Goal: Information Seeking & Learning: Learn about a topic

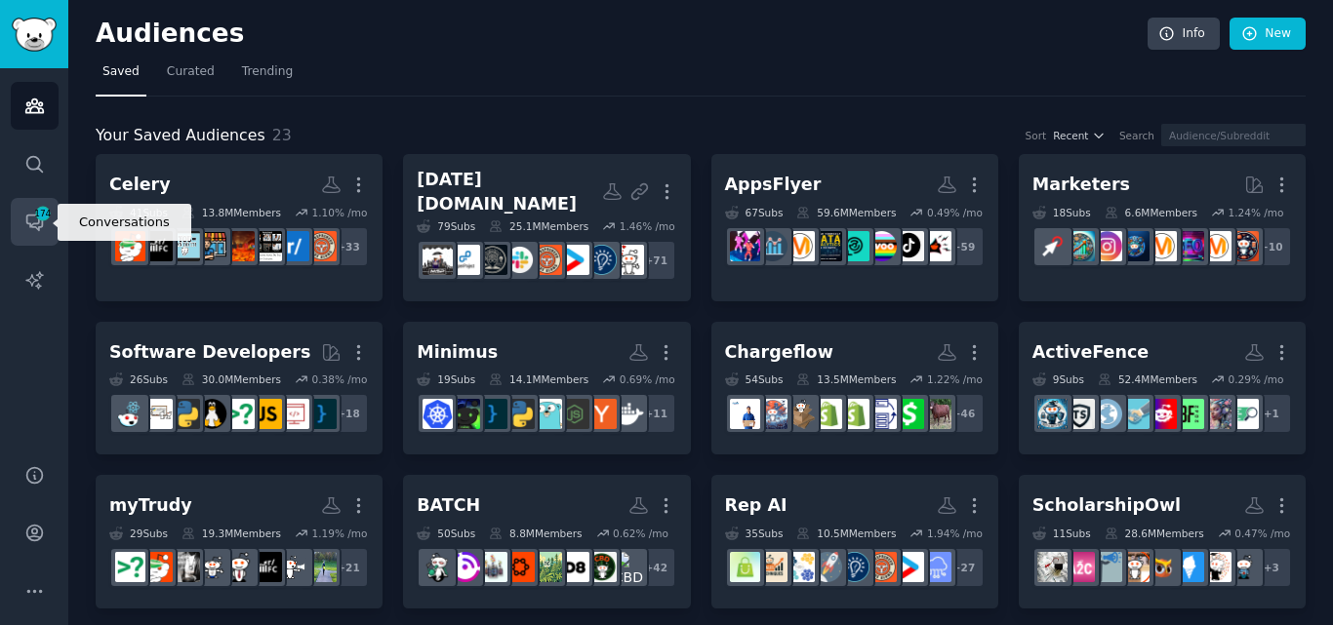
click at [34, 215] on span "174" at bounding box center [43, 214] width 18 height 14
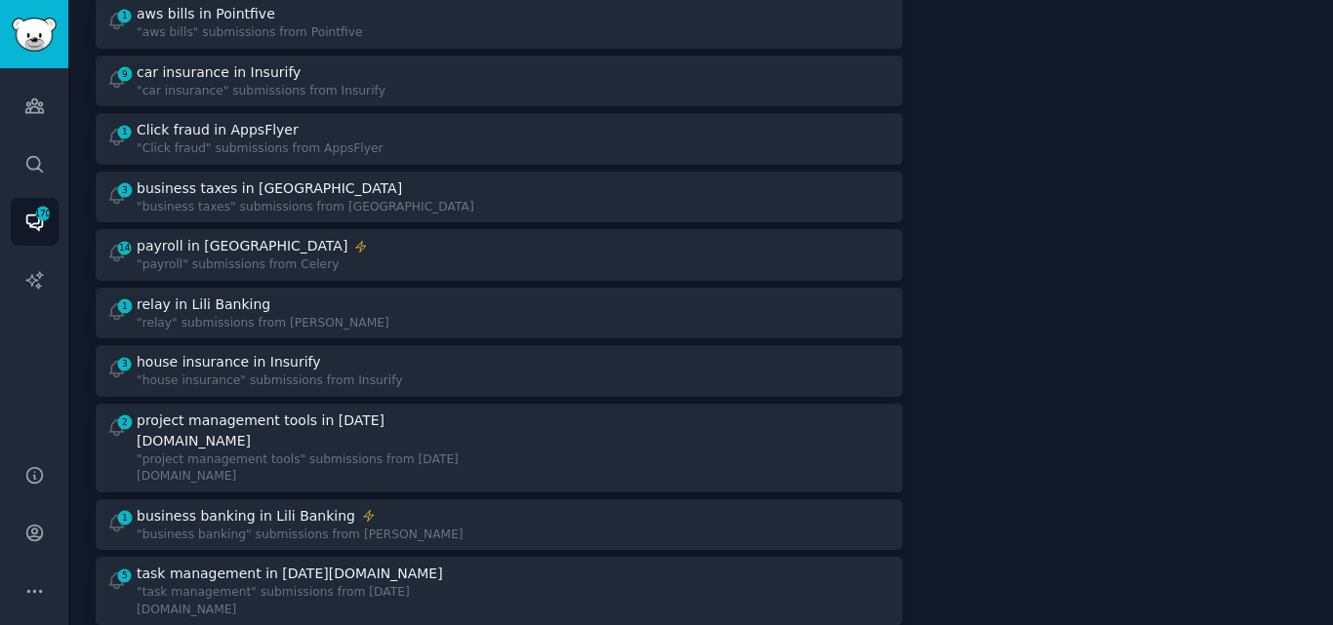
scroll to position [1415, 0]
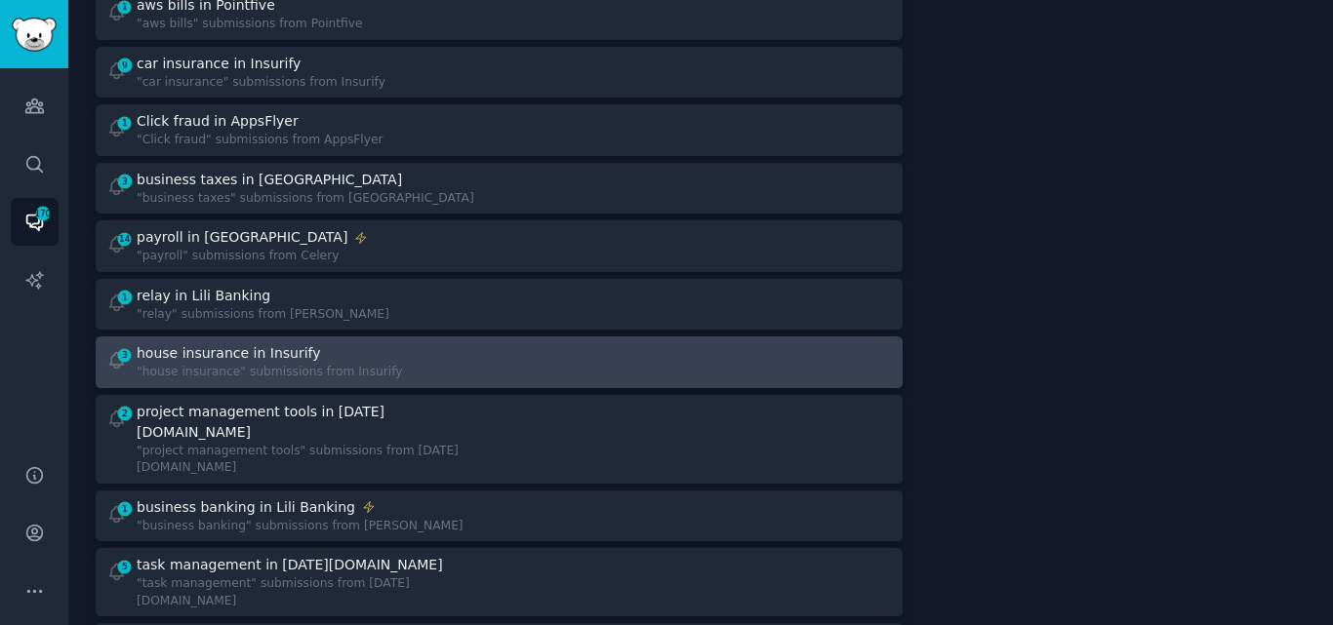
click at [323, 364] on div ""house insurance" submissions from Insurify" at bounding box center [270, 373] width 266 height 18
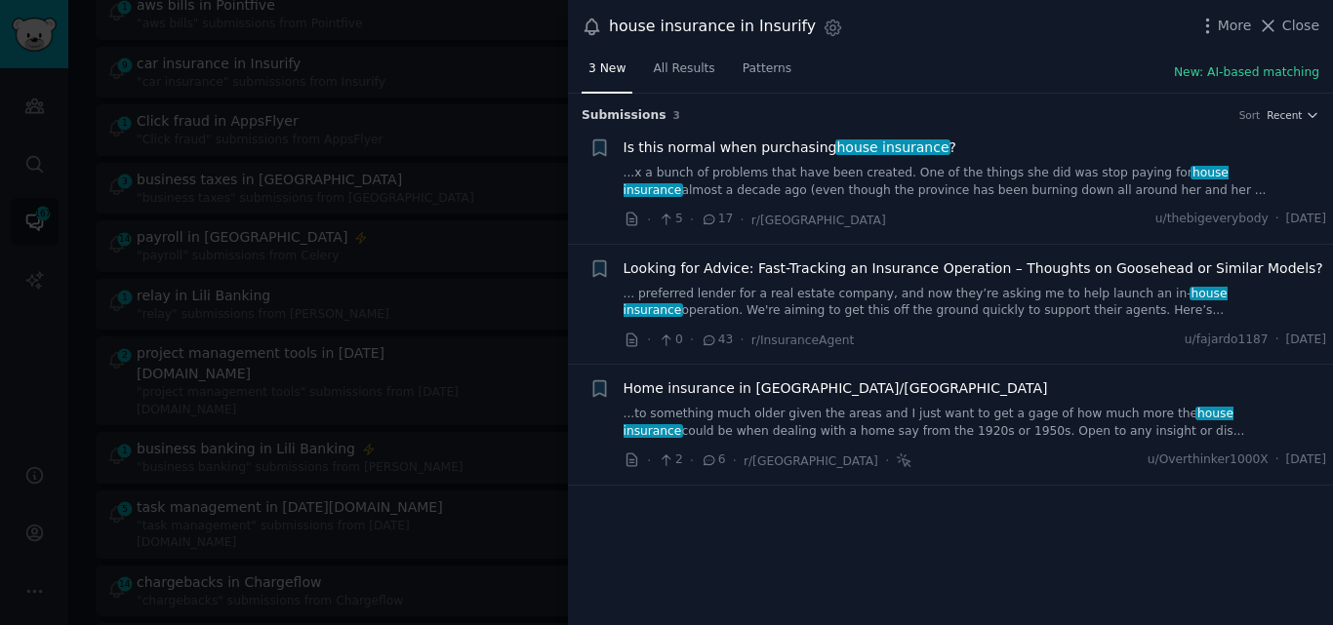
click at [881, 421] on link "...to something much older given the areas and I just want to get a gage of how…" at bounding box center [974, 423] width 703 height 34
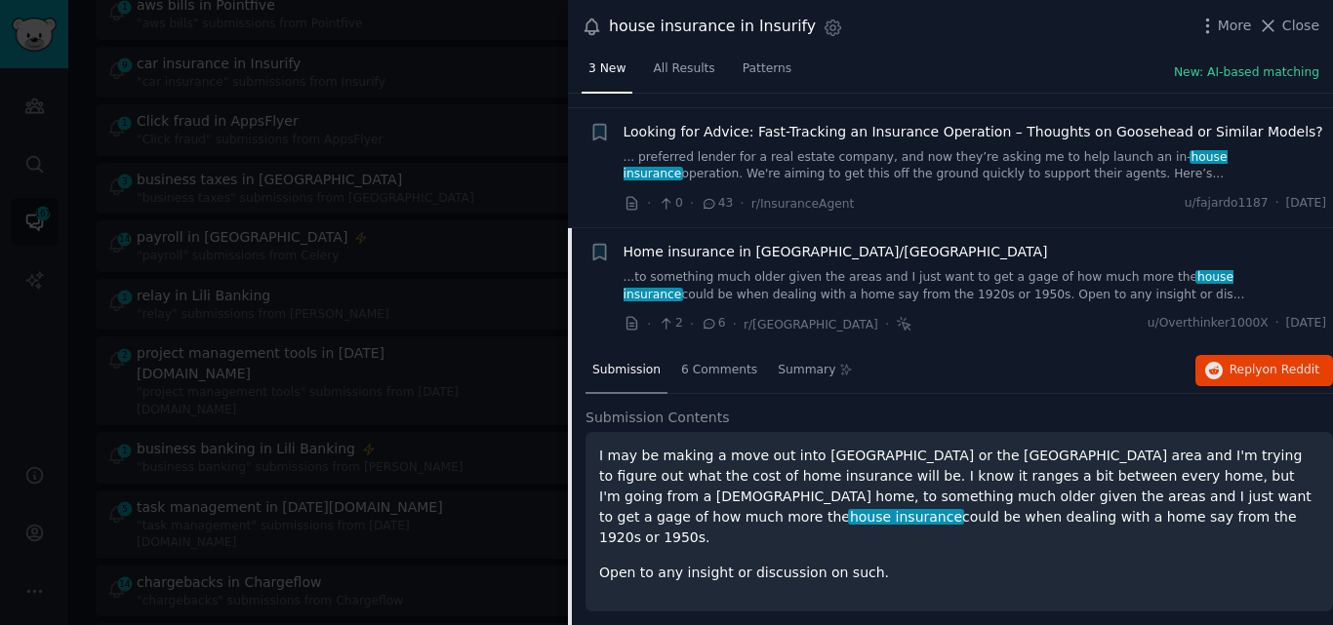
scroll to position [151, 0]
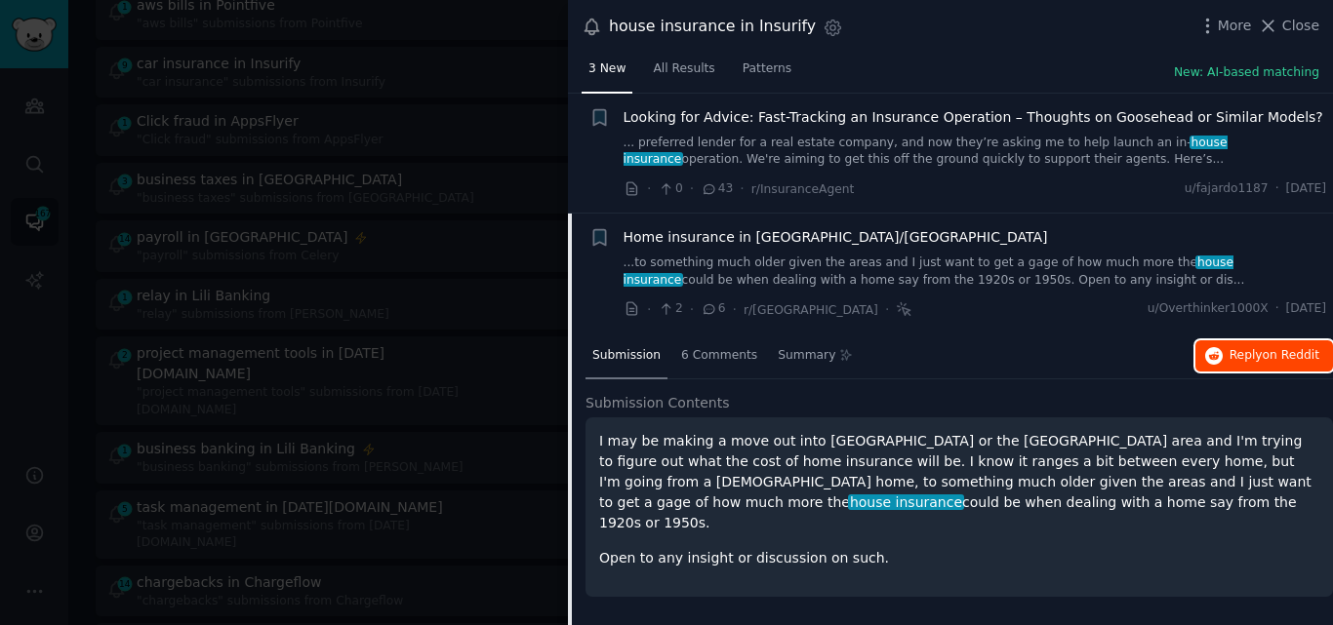
click at [1216, 347] on icon "button" at bounding box center [1214, 356] width 18 height 18
click at [799, 229] on span "Home insurance in [GEOGRAPHIC_DATA]/[GEOGRAPHIC_DATA]" at bounding box center [835, 237] width 424 height 20
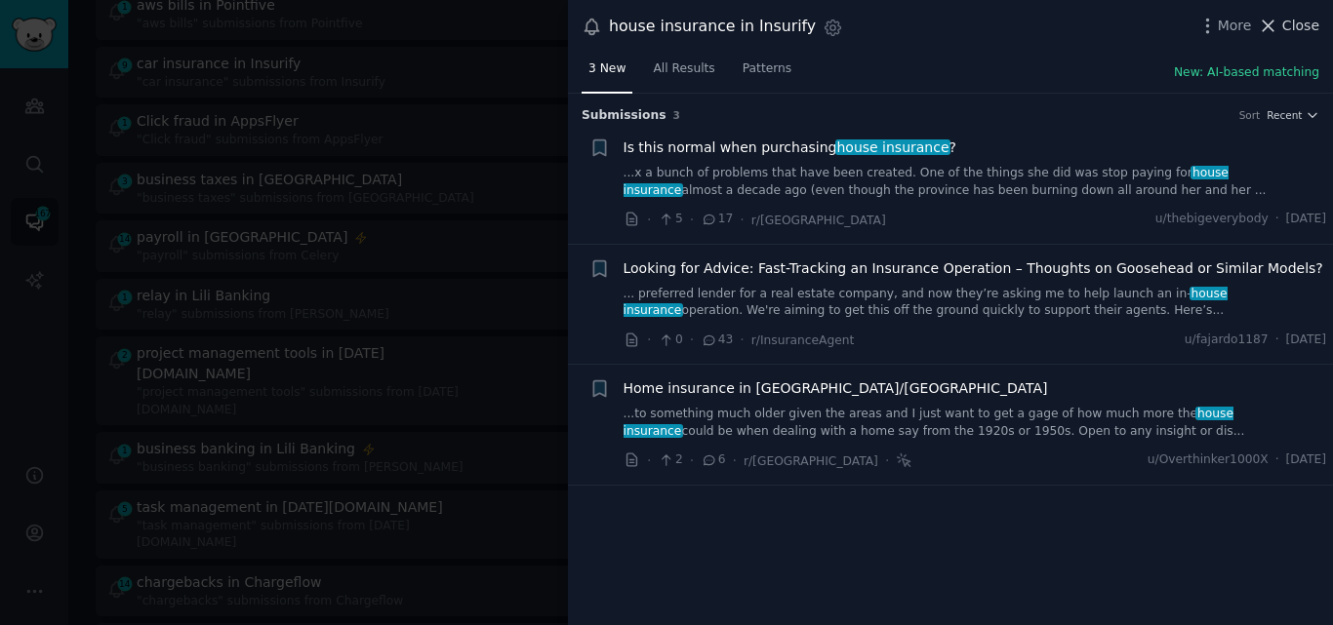
click at [1273, 26] on icon at bounding box center [1268, 25] width 11 height 11
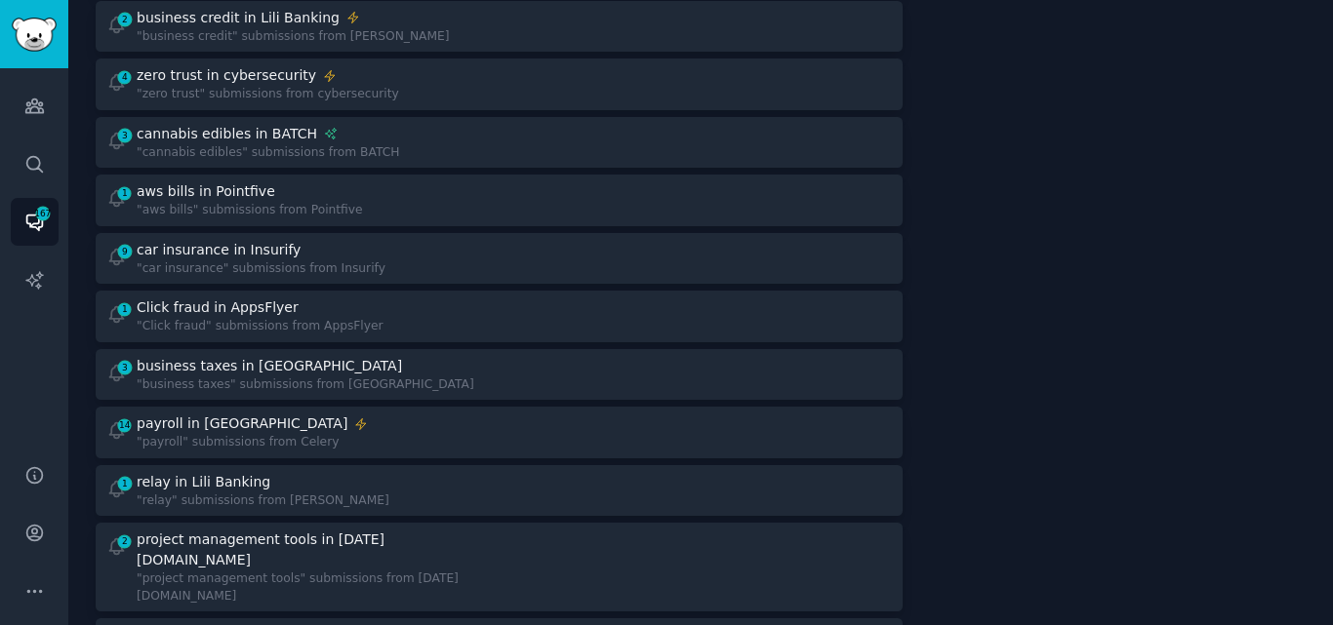
scroll to position [1219, 0]
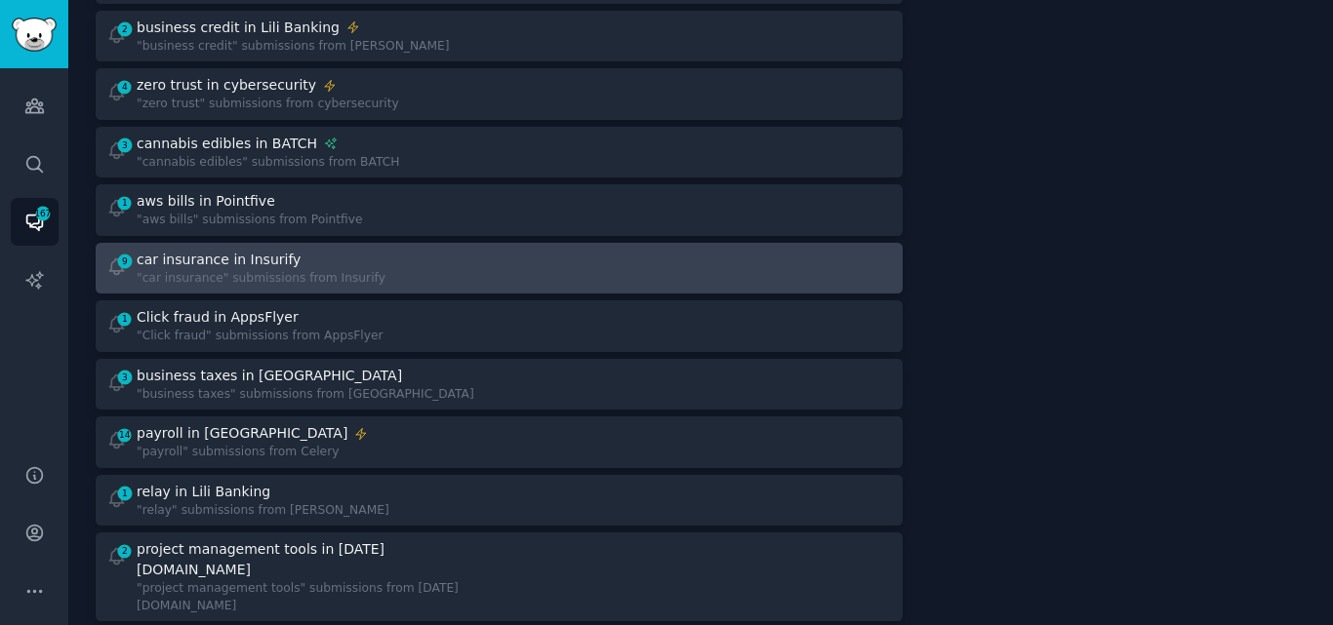
click at [328, 250] on div "car insurance in Insurify" at bounding box center [261, 260] width 249 height 20
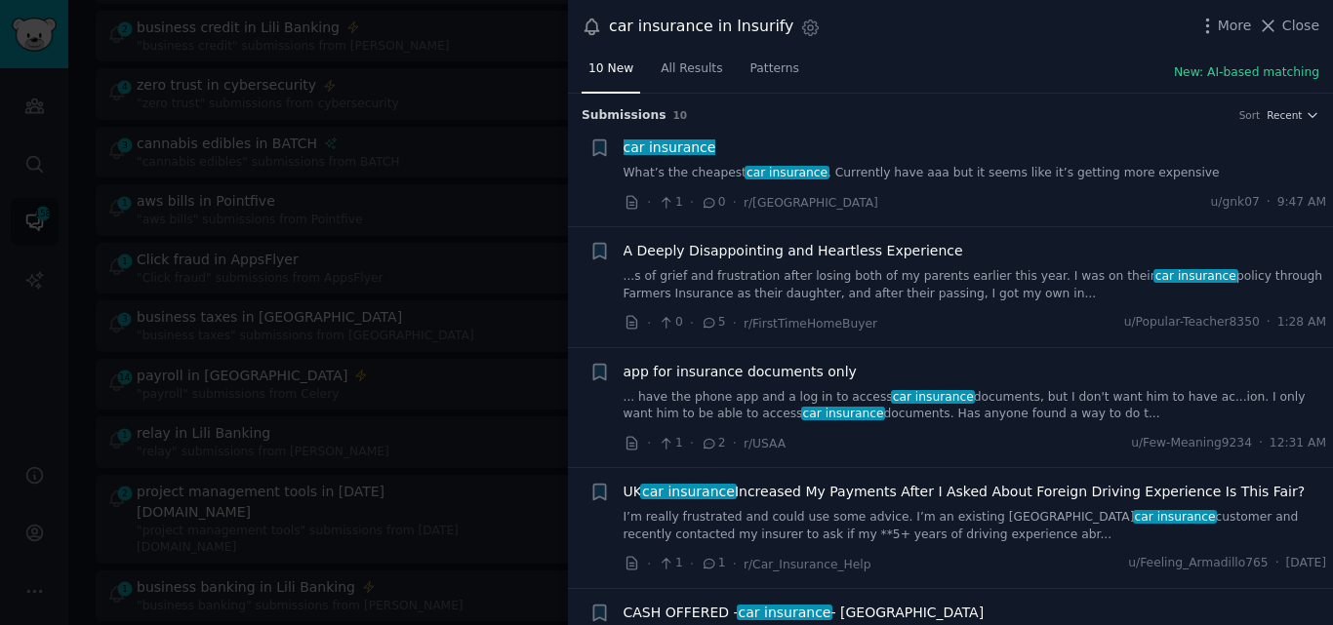
click at [667, 148] on span "car insurance" at bounding box center [669, 148] width 96 height 16
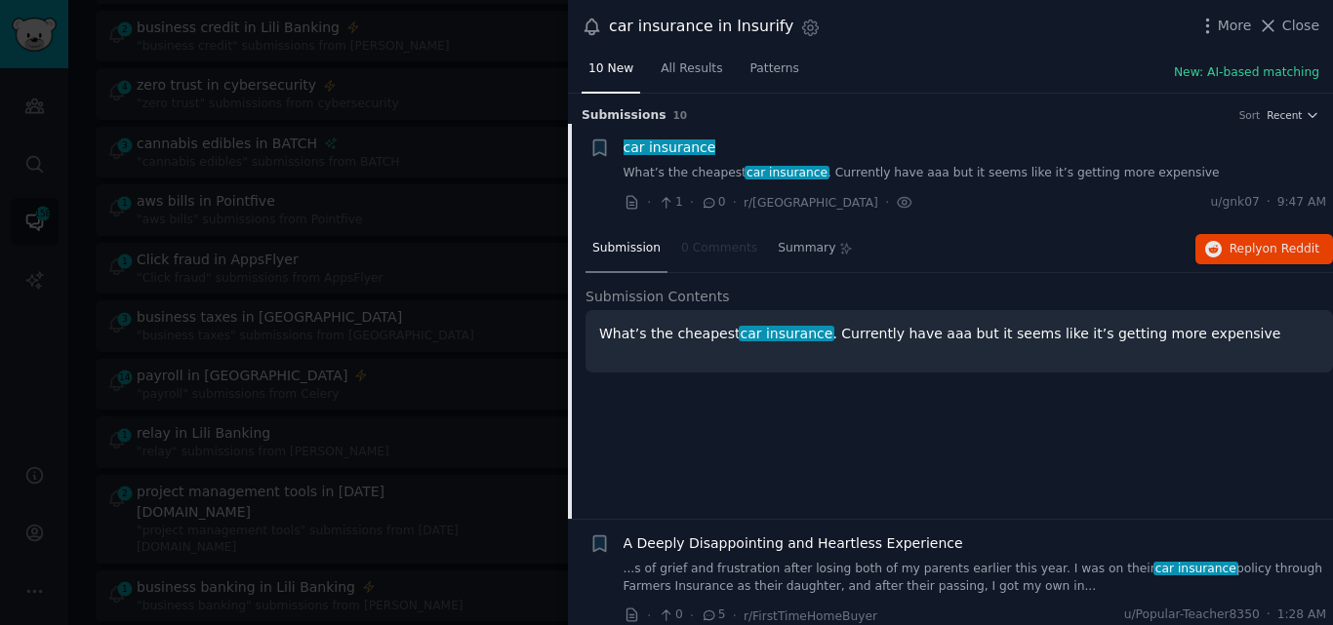
scroll to position [31, 0]
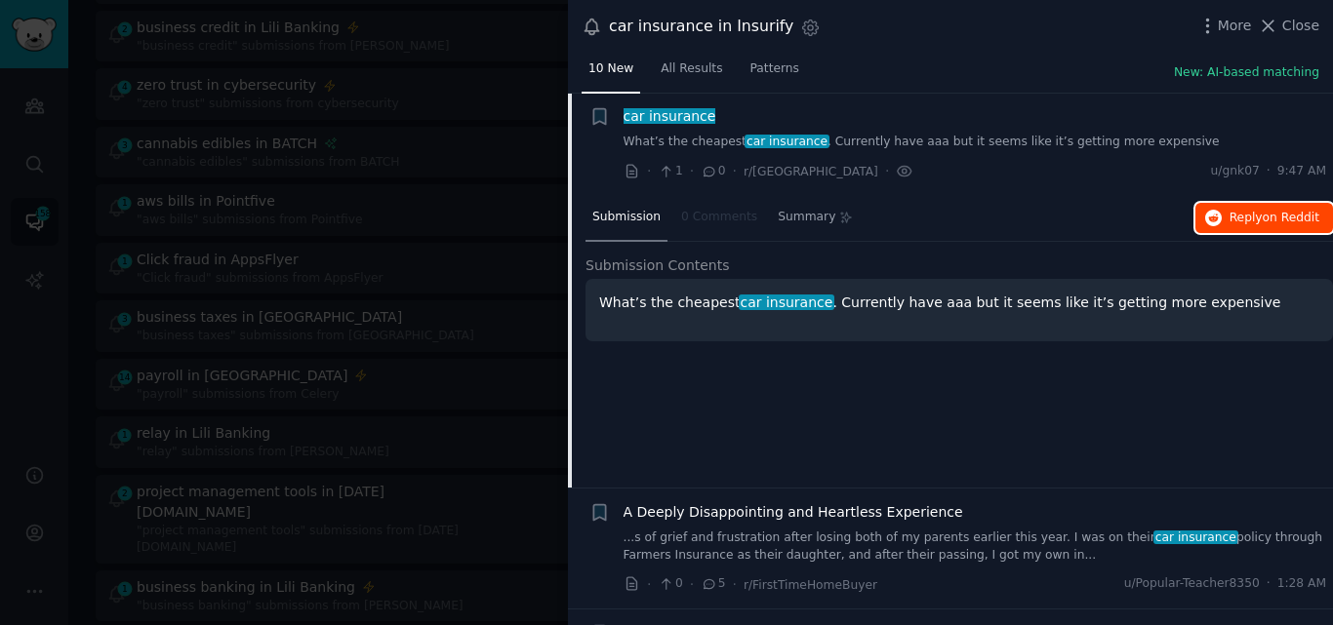
click at [1232, 223] on span "Reply on Reddit" at bounding box center [1274, 219] width 90 height 18
click at [648, 116] on span "car insurance" at bounding box center [669, 116] width 96 height 16
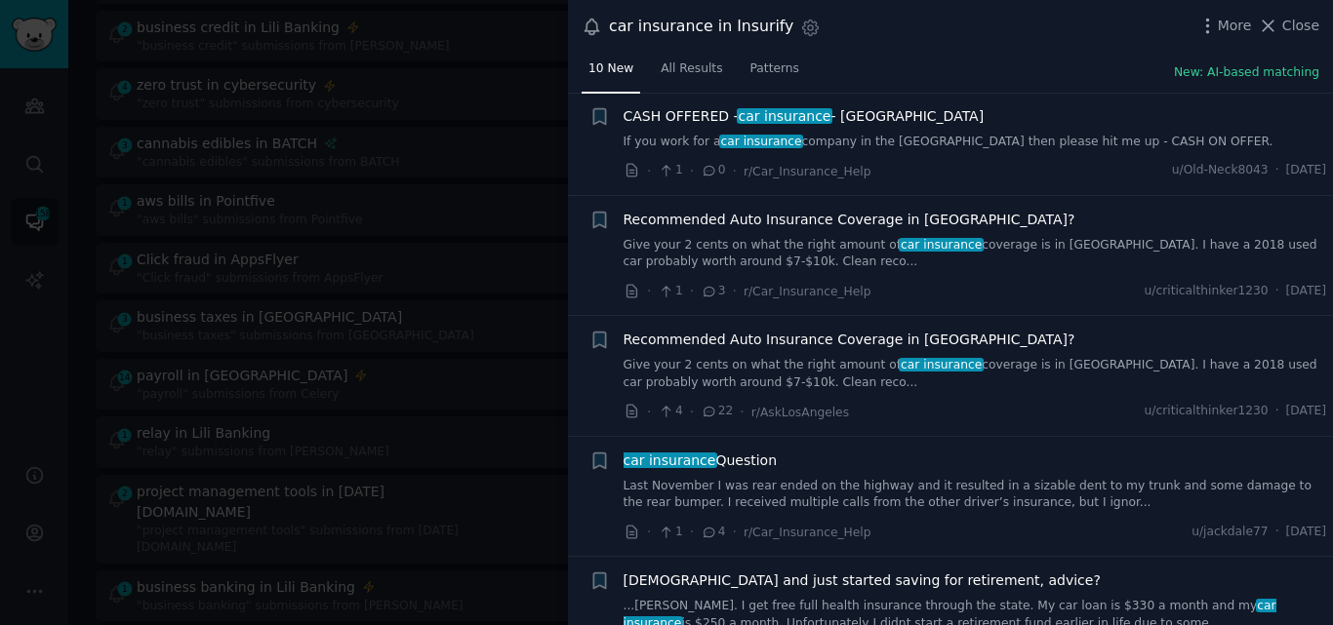
scroll to position [499, 0]
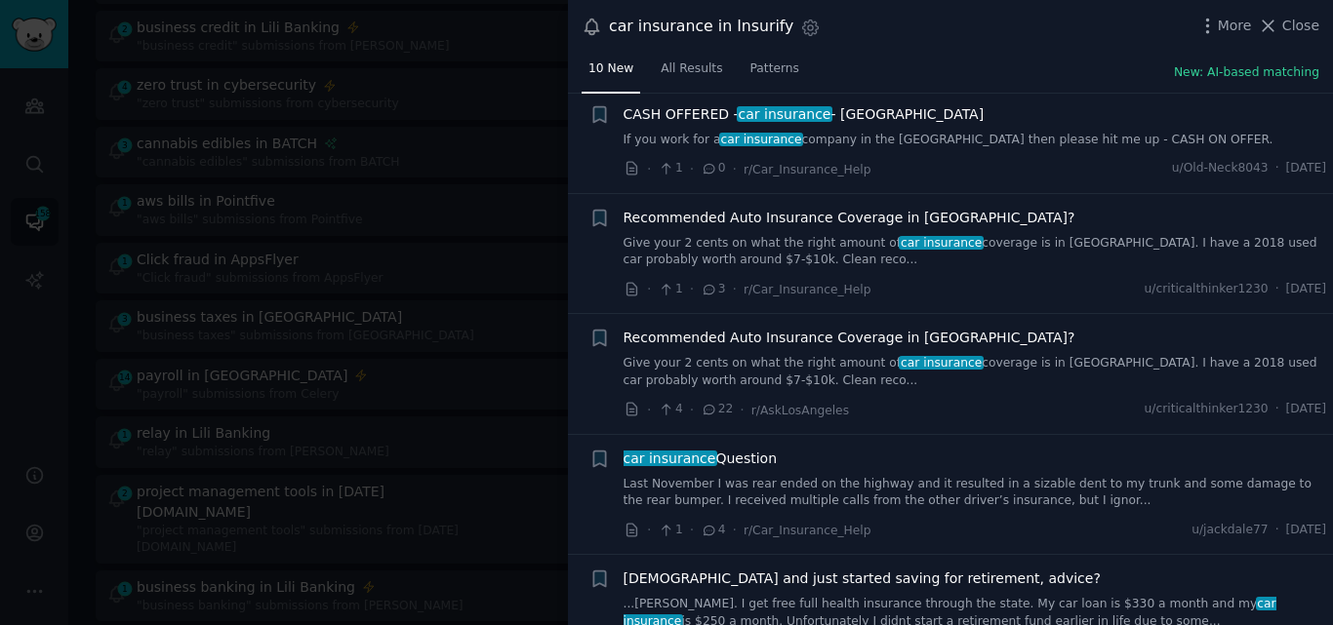
click at [829, 363] on link "Give your 2 cents on what the right amount of car insurance coverage is in [GEO…" at bounding box center [974, 372] width 703 height 34
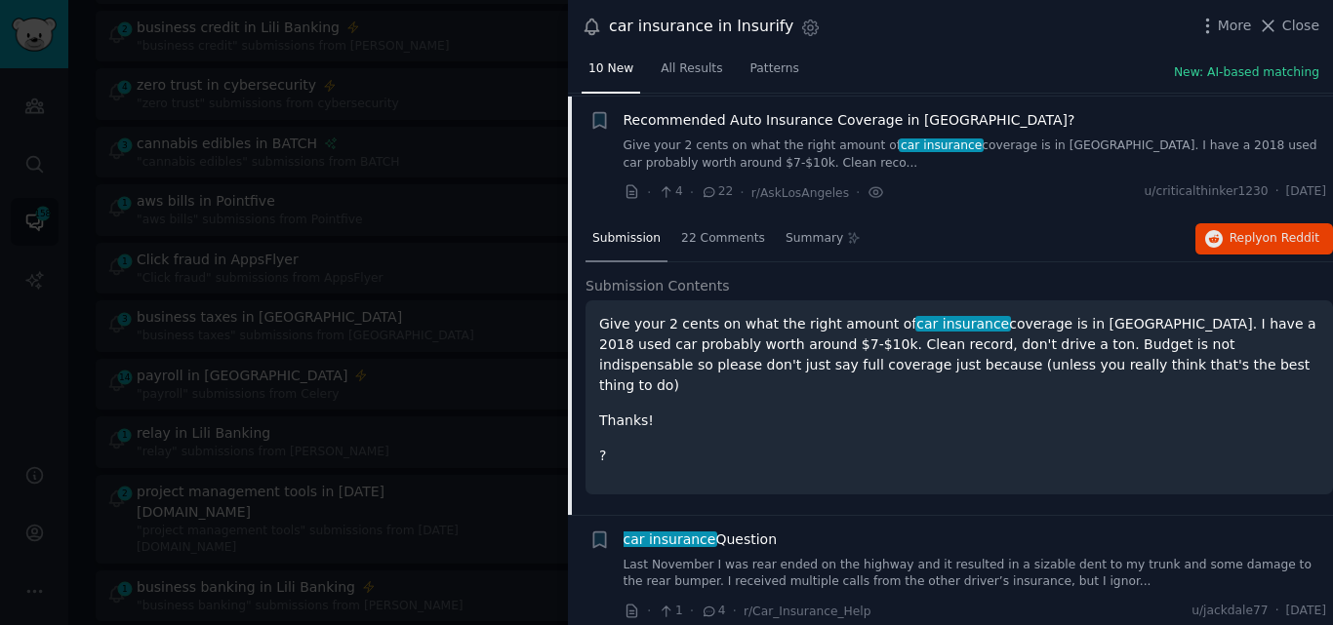
scroll to position [720, 0]
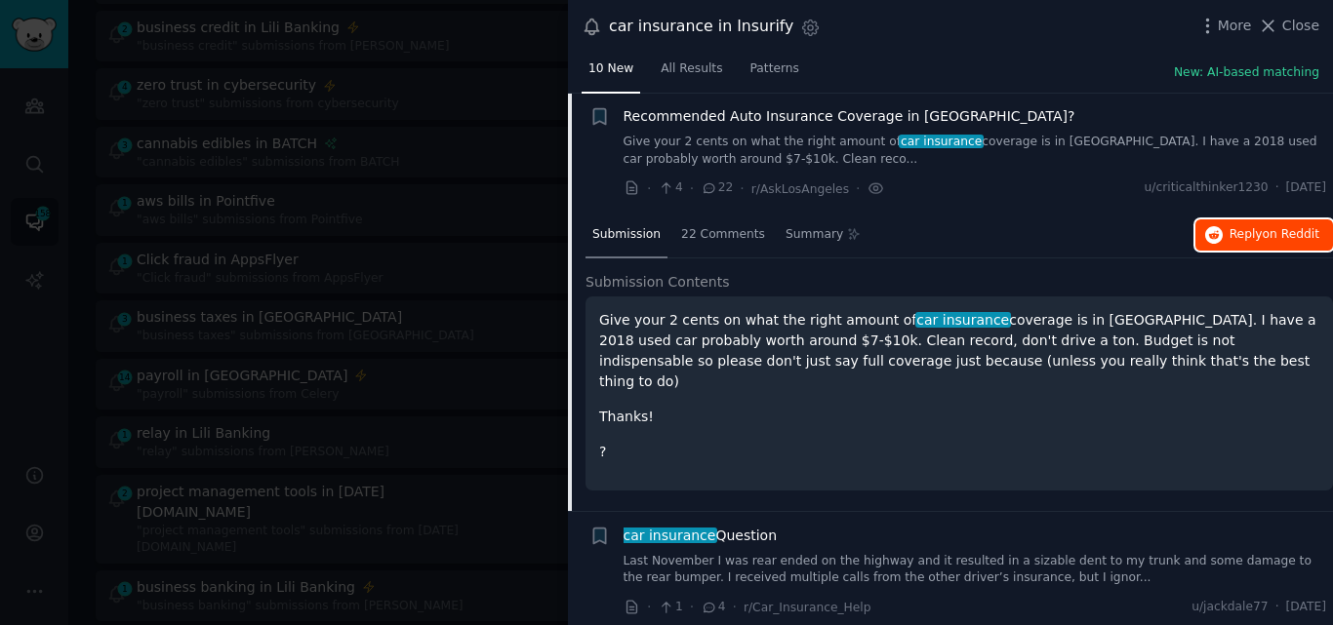
click at [1251, 246] on button "Reply on Reddit" at bounding box center [1264, 235] width 138 height 31
click at [768, 113] on span "Recommended Auto Insurance Coverage in [GEOGRAPHIC_DATA]?" at bounding box center [849, 116] width 452 height 20
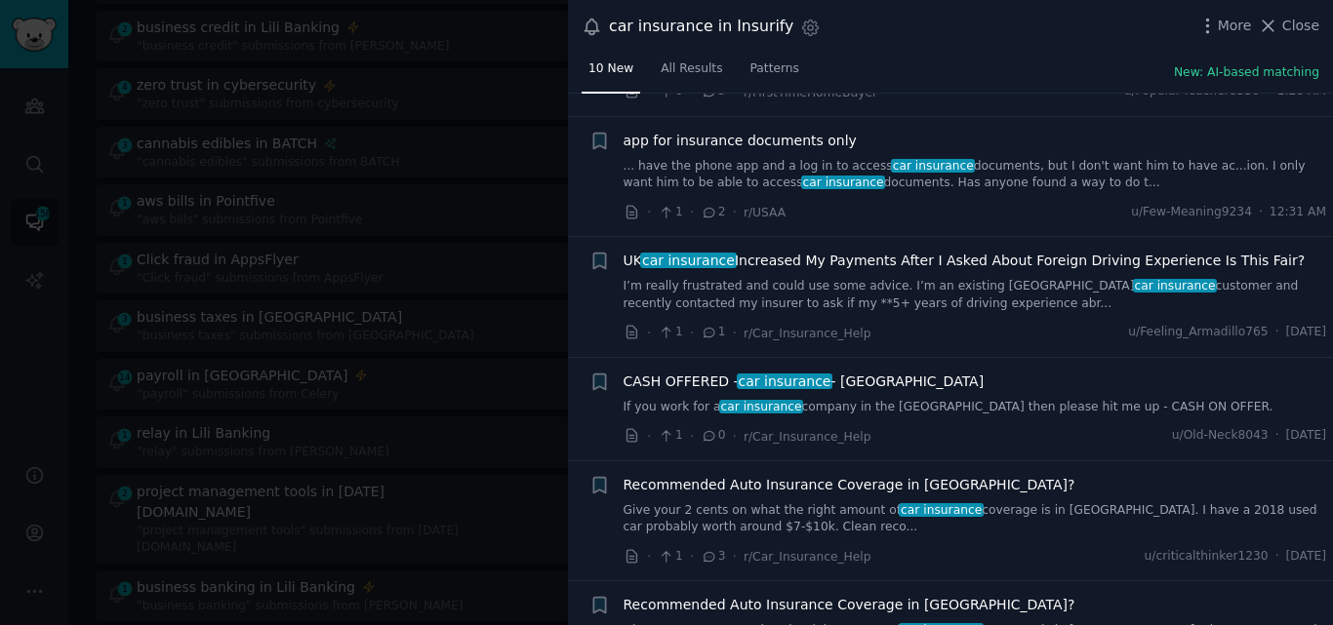
scroll to position [198, 0]
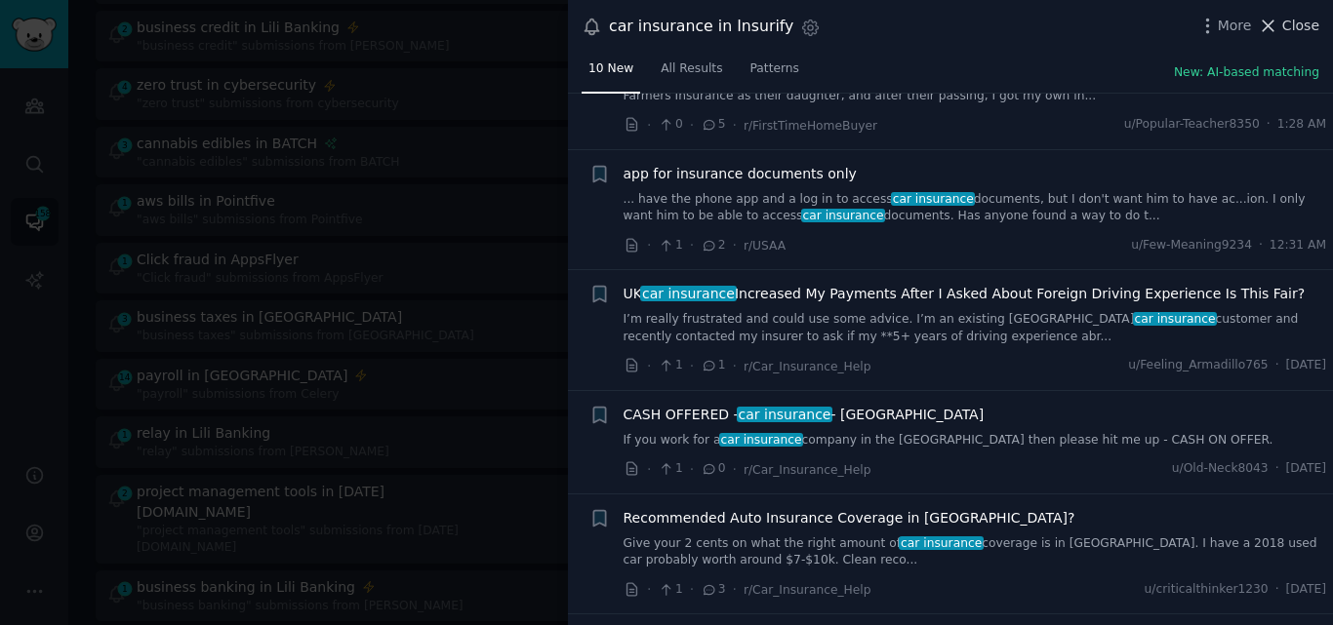
click at [1287, 28] on span "Close" at bounding box center [1300, 26] width 37 height 20
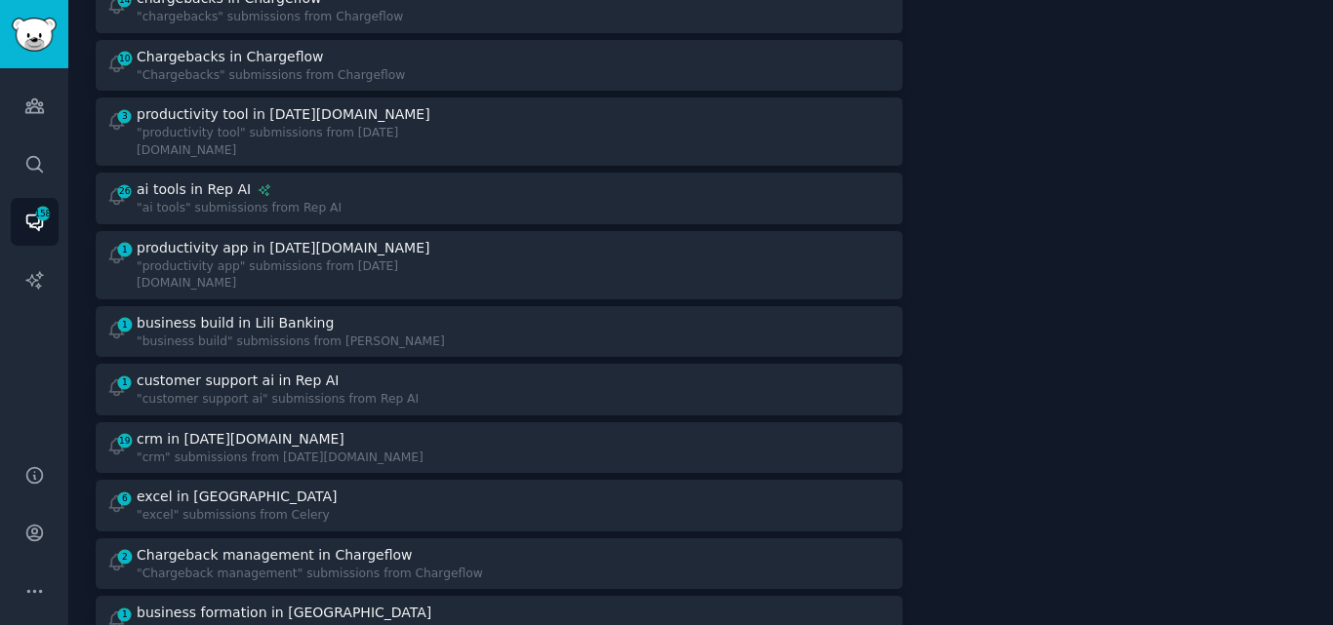
scroll to position [663, 0]
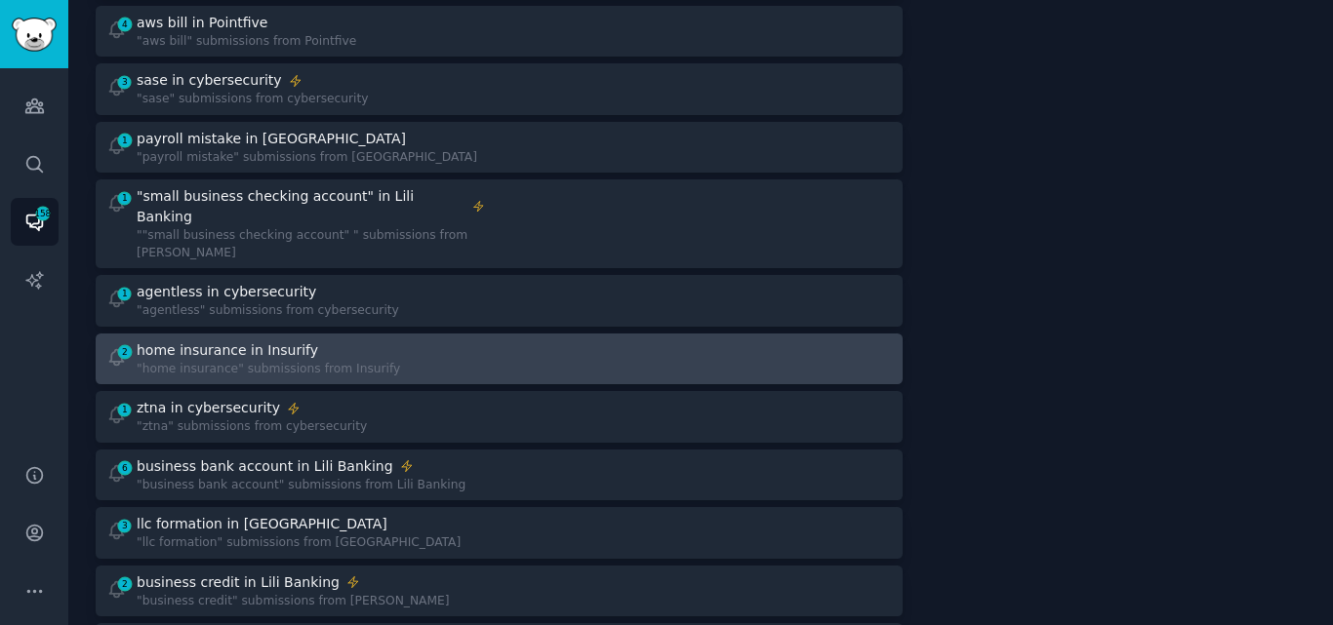
click at [202, 340] on div "home insurance in Insurify" at bounding box center [227, 350] width 181 height 20
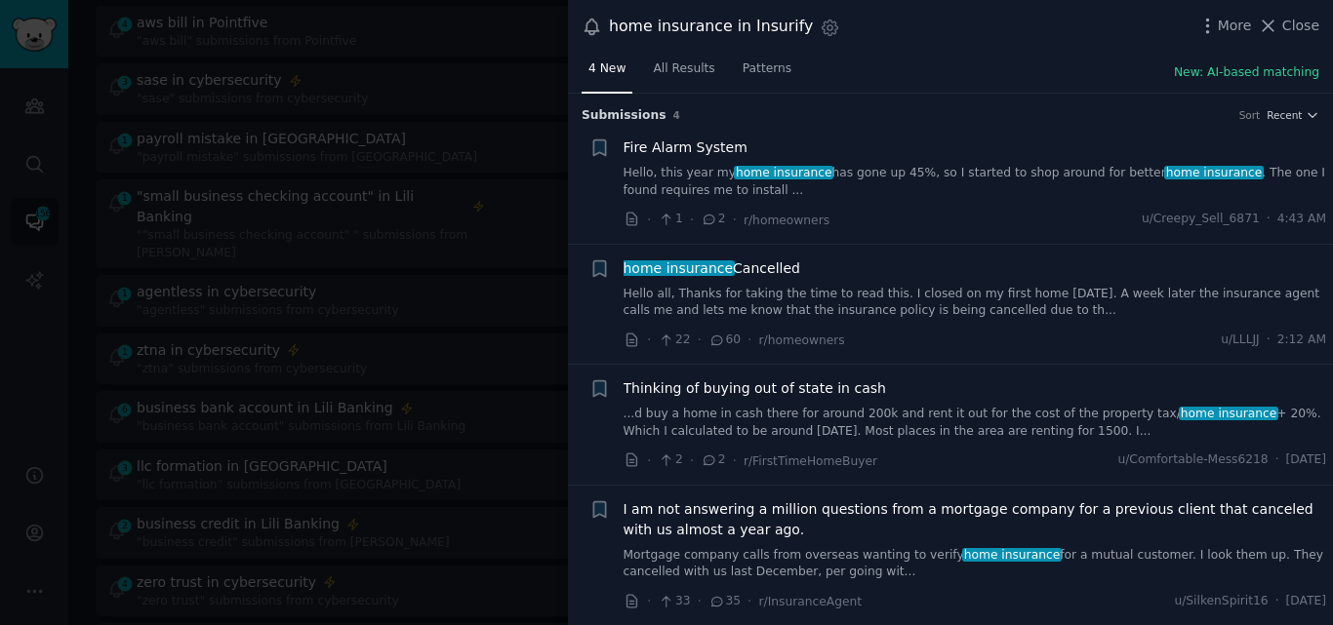
click at [780, 308] on link "Hello all, Thanks for taking the time to read this. I closed on my first home […" at bounding box center [974, 303] width 703 height 34
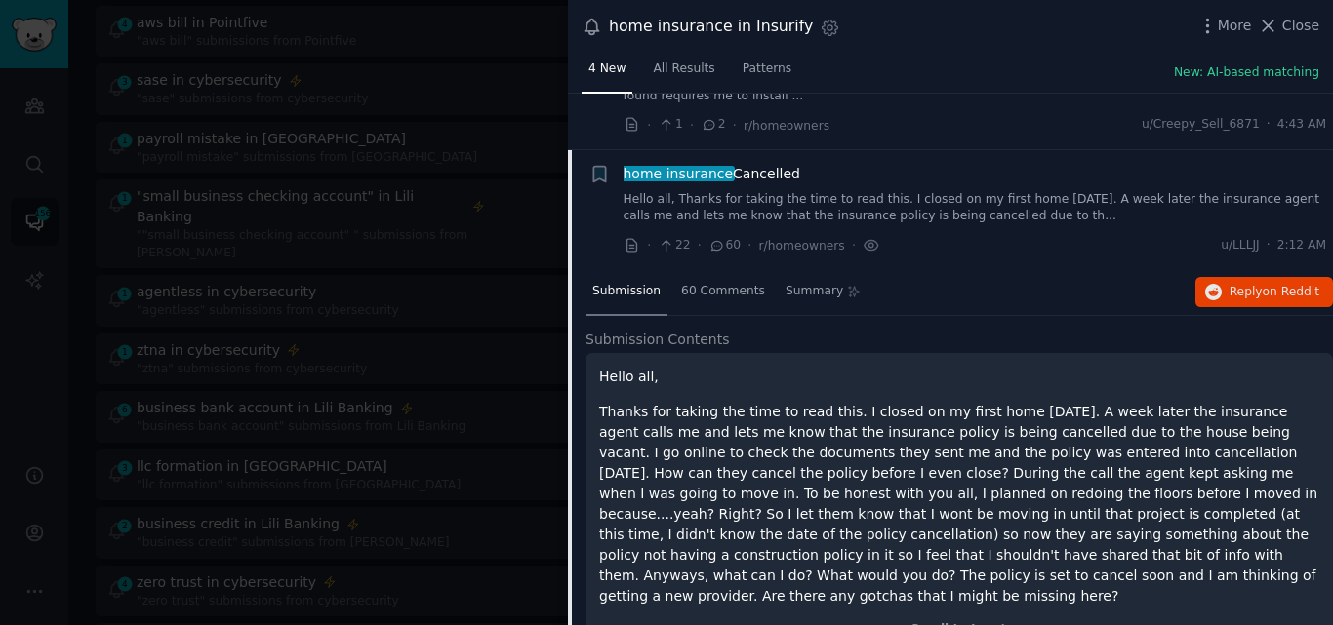
scroll to position [151, 0]
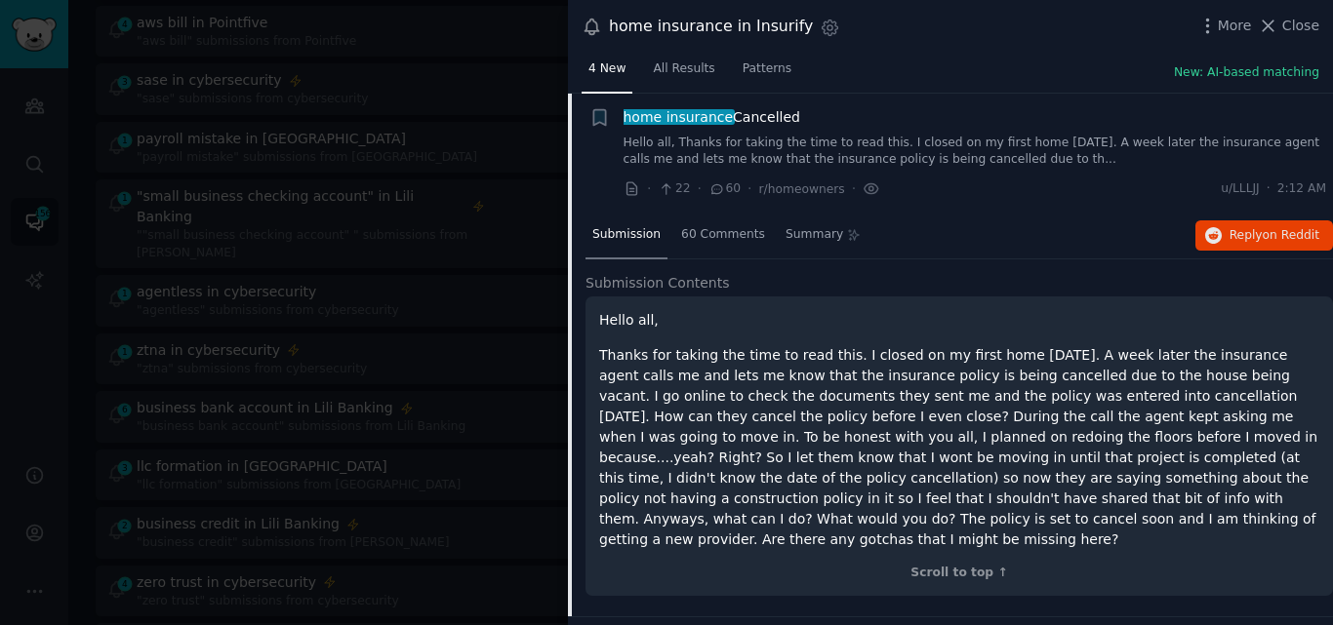
click at [657, 114] on span "home insurance" at bounding box center [677, 117] width 113 height 16
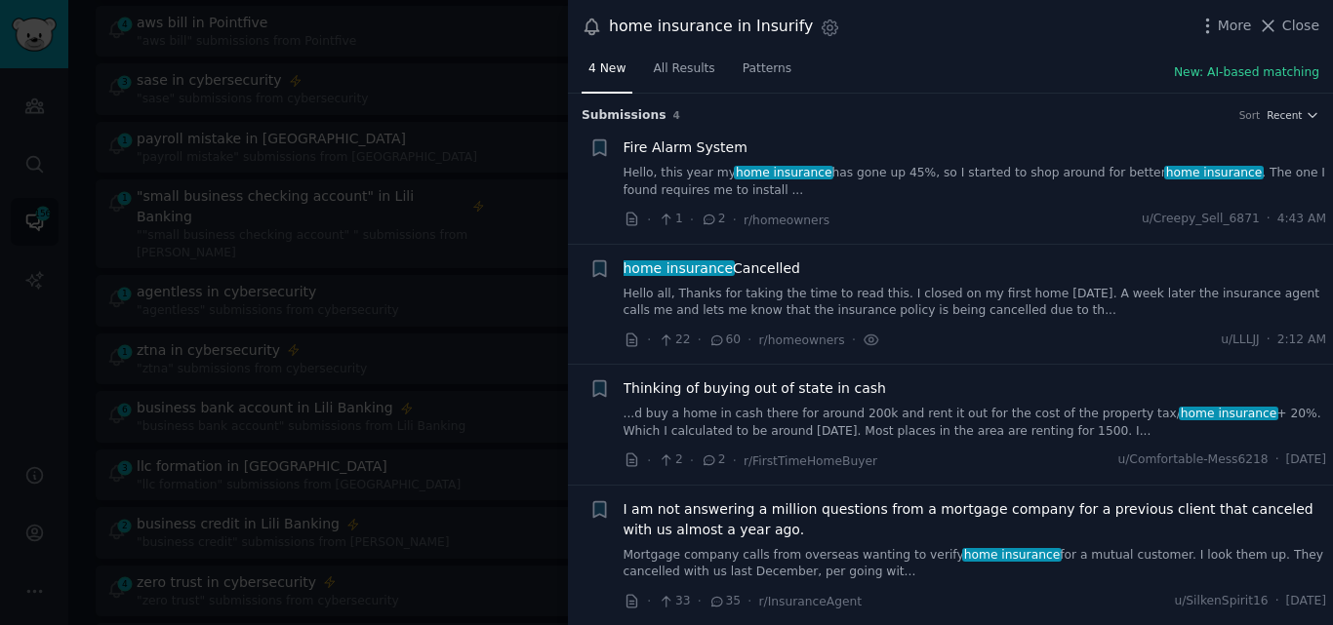
click at [708, 265] on span "home insurance" at bounding box center [677, 268] width 113 height 16
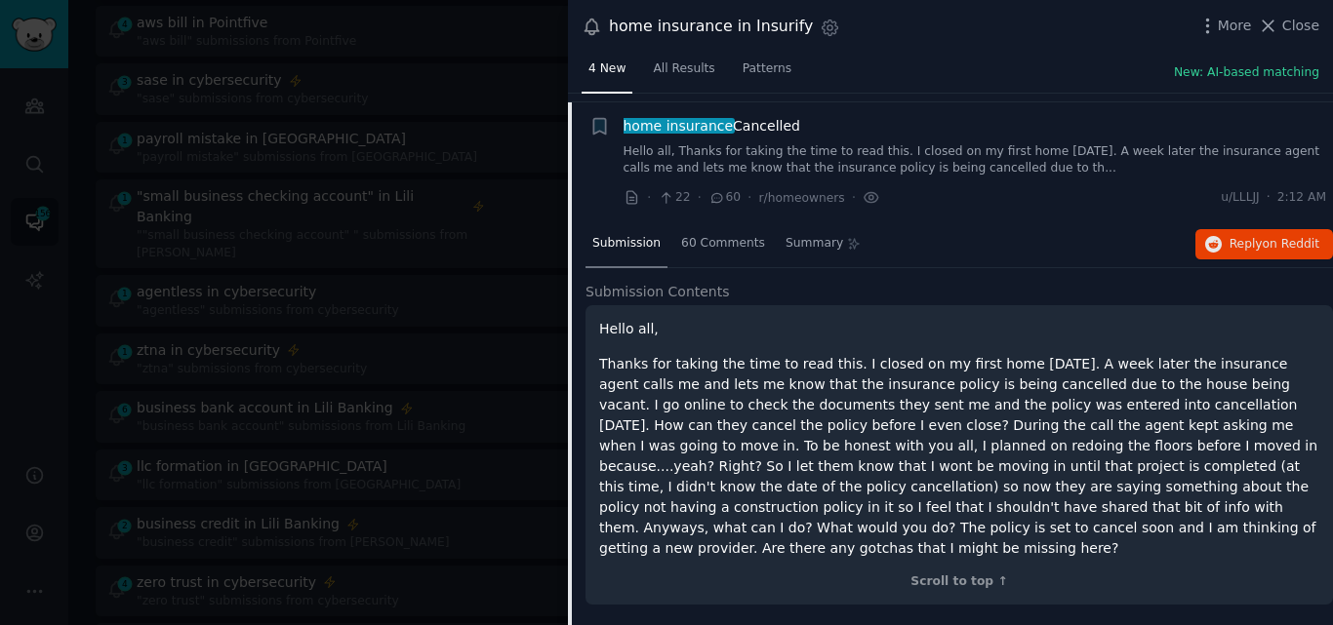
scroll to position [151, 0]
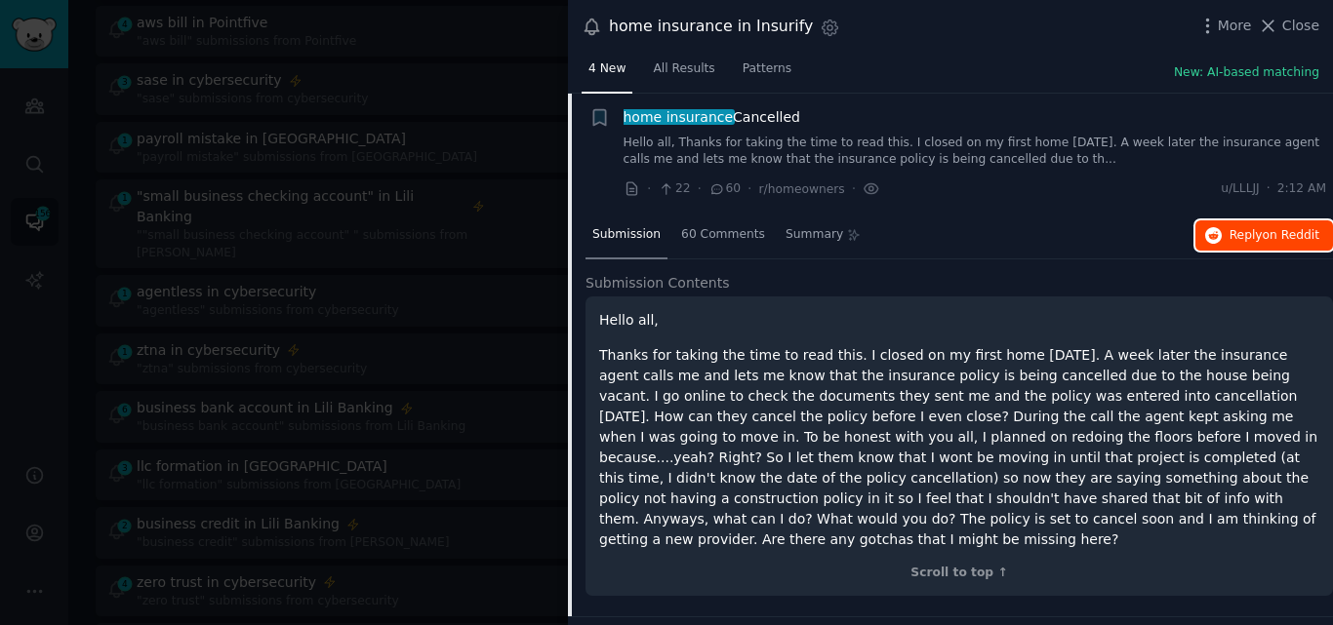
click at [1229, 234] on span "Reply on Reddit" at bounding box center [1274, 236] width 90 height 18
